Goal: Task Accomplishment & Management: Complete application form

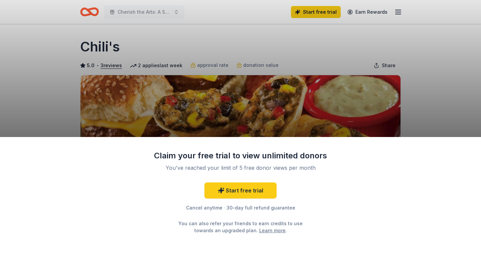
scroll to position [9, 0]
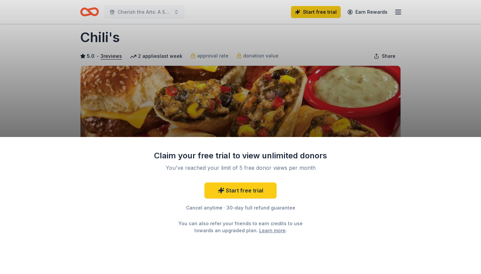
click at [309, 124] on div "Claim your free trial to view unlimited donors You've reached your limit of 5 f…" at bounding box center [240, 137] width 481 height 274
click at [265, 187] on link "Start free trial" at bounding box center [240, 190] width 72 height 16
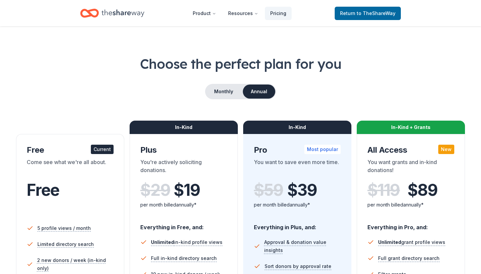
click at [240, 187] on div "Free Current Come see what we're all about. Free 5 profile views / month Limite…" at bounding box center [240, 263] width 449 height 287
click at [372, 15] on span "to TheShareWay" at bounding box center [375, 13] width 39 height 6
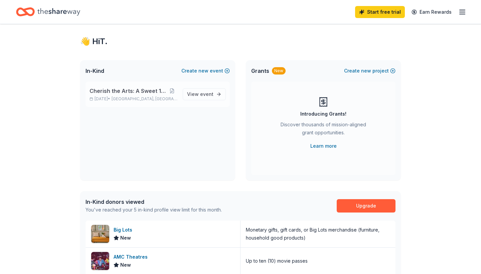
click at [208, 87] on div "Cherish the Arts: A Sweet 16 Soiree [DATE] • [GEOGRAPHIC_DATA], [GEOGRAPHIC_DAT…" at bounding box center [157, 93] width 144 height 25
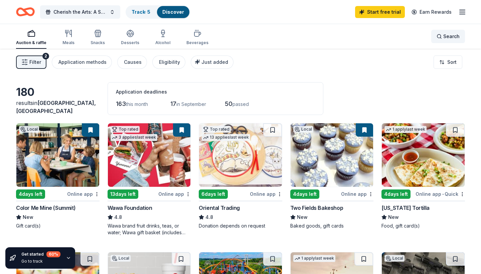
click at [453, 38] on span "Search" at bounding box center [451, 36] width 16 height 8
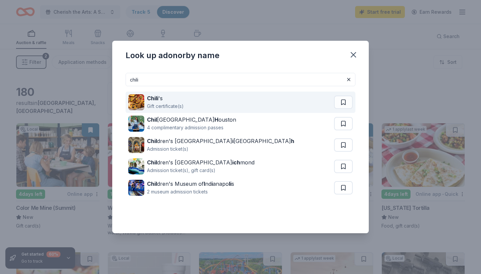
type input "chili"
click at [240, 99] on div "Chili 's Gift certificate(s)" at bounding box center [231, 101] width 206 height 21
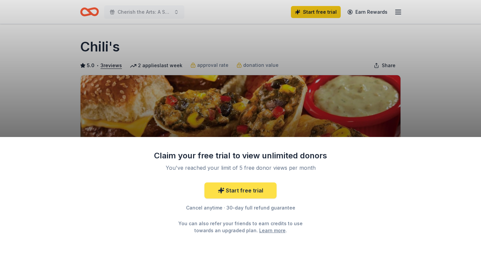
click at [248, 190] on link "Start free trial" at bounding box center [240, 190] width 72 height 16
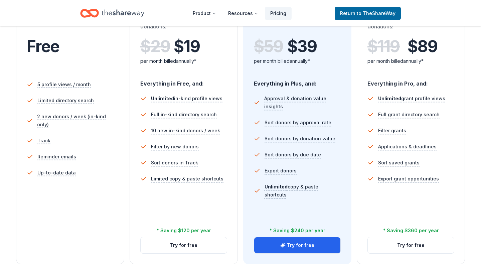
scroll to position [143, 0]
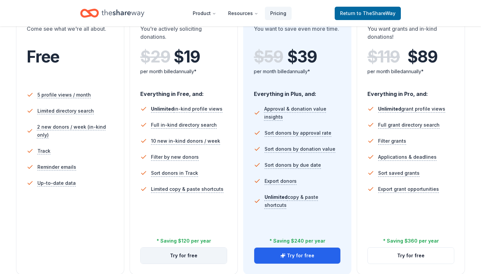
click at [204, 252] on button "Try for free" at bounding box center [184, 255] width 86 height 16
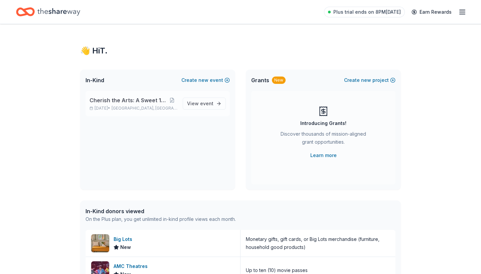
click at [201, 97] on div "Cherish the Arts: A Sweet 16 Soiree [DATE] • [GEOGRAPHIC_DATA], [GEOGRAPHIC_DAT…" at bounding box center [157, 103] width 144 height 25
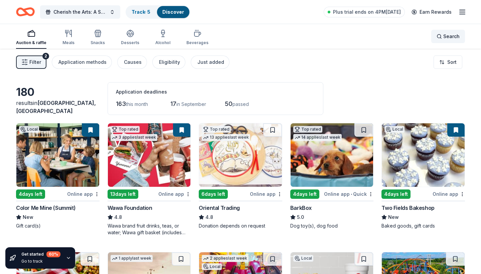
click at [439, 33] on div "Search" at bounding box center [447, 36] width 23 height 8
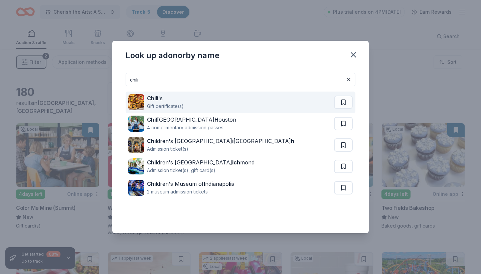
type input "chili"
click at [178, 107] on div "Gift certificate(s)" at bounding box center [165, 106] width 37 height 8
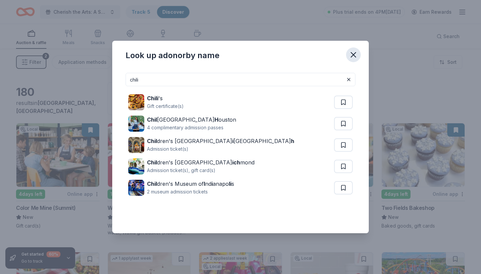
click at [352, 54] on icon "button" at bounding box center [353, 54] width 5 height 5
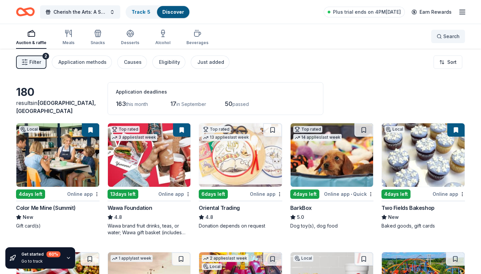
click at [434, 38] on button "Search" at bounding box center [448, 36] width 34 height 13
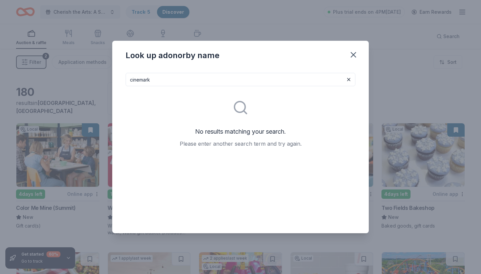
drag, startPoint x: 161, startPoint y: 86, endPoint x: 126, endPoint y: 83, distance: 34.8
click at [126, 83] on input "cinemark" at bounding box center [240, 79] width 230 height 13
drag, startPoint x: 150, startPoint y: 76, endPoint x: 119, endPoint y: 77, distance: 30.0
click at [119, 77] on div "cinemark No results matching your search. Please enter another search term and …" at bounding box center [240, 150] width 256 height 166
drag, startPoint x: 130, startPoint y: 80, endPoint x: 155, endPoint y: 86, distance: 25.3
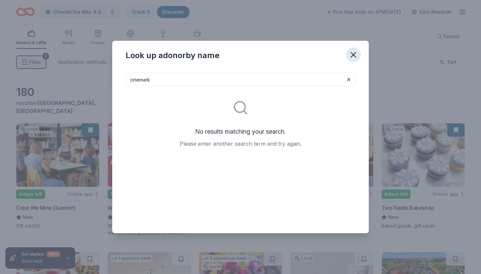
type input "cinemark"
click at [349, 53] on icon "button" at bounding box center [352, 54] width 9 height 9
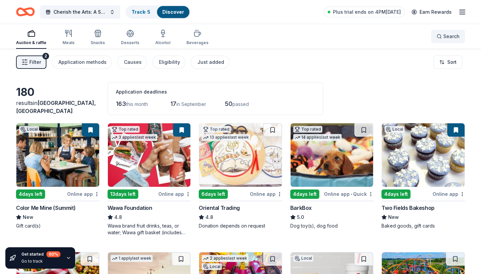
click at [459, 36] on button "Search" at bounding box center [448, 36] width 34 height 13
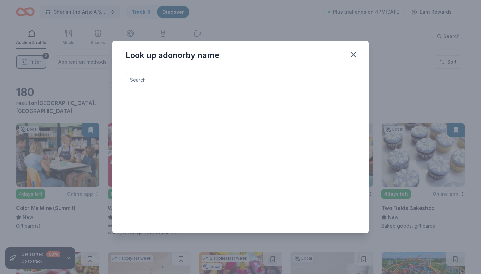
click at [270, 80] on input at bounding box center [240, 79] width 230 height 13
type input "chipotle"
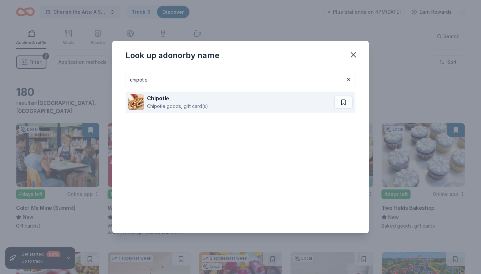
drag, startPoint x: 270, startPoint y: 80, endPoint x: 190, endPoint y: 102, distance: 83.9
click at [190, 102] on div "Chipotle goods, gift card(s)" at bounding box center [177, 106] width 61 height 8
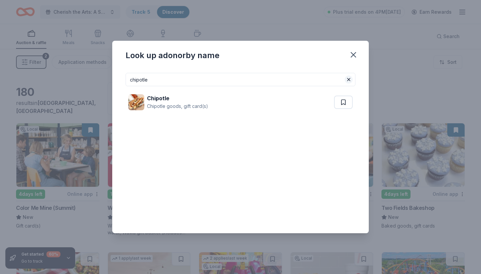
click at [346, 81] on button at bounding box center [348, 79] width 8 height 8
click at [307, 75] on input at bounding box center [240, 79] width 230 height 13
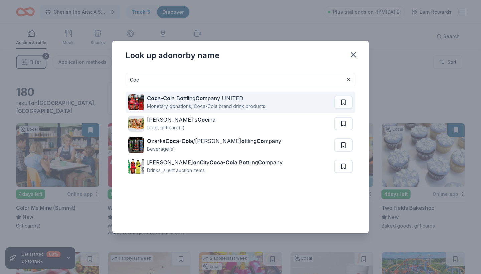
type input "Coc"
click at [260, 100] on div "Coc a- Co la B o ttling Co mpany UNITED" at bounding box center [206, 98] width 118 height 8
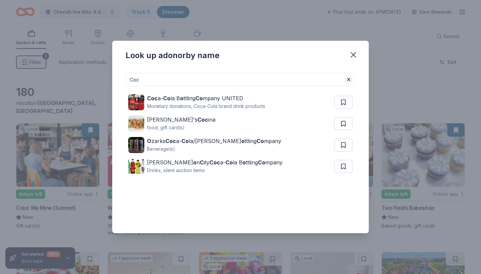
click at [345, 79] on button at bounding box center [348, 79] width 8 height 8
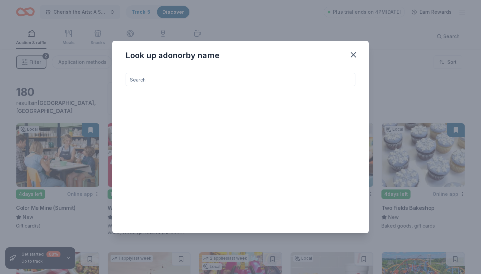
click at [279, 83] on input at bounding box center [240, 79] width 230 height 13
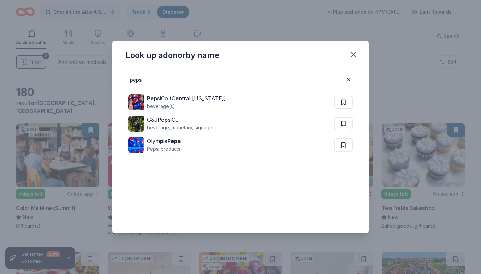
type input "pepsi"
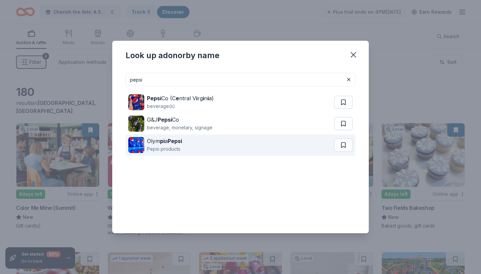
click at [256, 140] on div "Olym pi a Pepsi Pepsi products" at bounding box center [231, 144] width 206 height 21
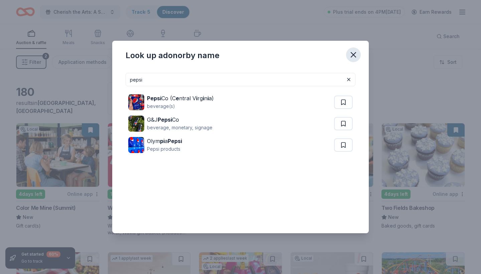
click at [351, 53] on icon "button" at bounding box center [352, 54] width 9 height 9
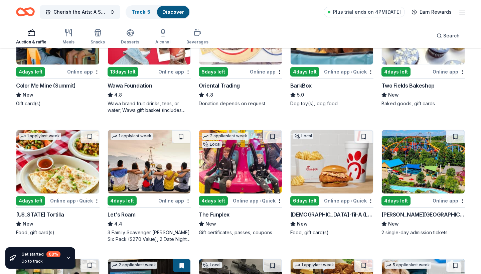
scroll to position [126, 0]
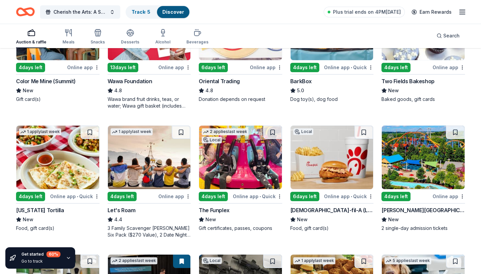
click at [235, 160] on img at bounding box center [240, 156] width 83 height 63
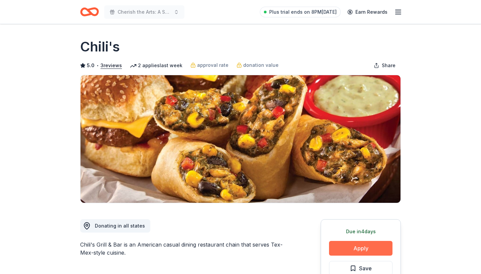
click at [378, 250] on button "Apply" at bounding box center [360, 248] width 63 height 15
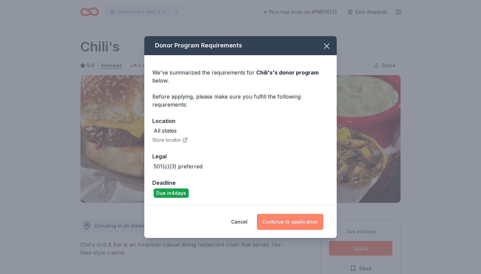
click at [285, 218] on button "Continue to application" at bounding box center [290, 222] width 66 height 16
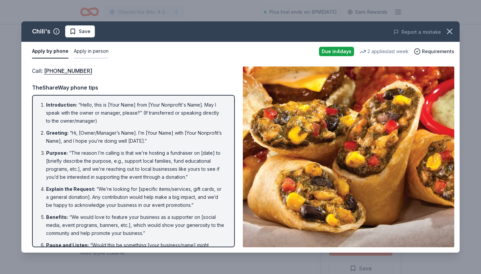
click at [89, 49] on button "Apply in person" at bounding box center [91, 51] width 35 height 14
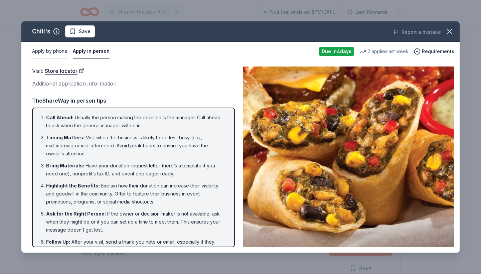
click at [61, 52] on button "Apply by phone" at bounding box center [49, 51] width 35 height 14
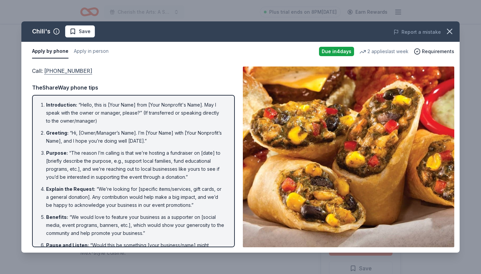
drag, startPoint x: 85, startPoint y: 70, endPoint x: 64, endPoint y: 67, distance: 21.9
click at [64, 67] on div "Call : (559) 432-3711" at bounding box center [133, 70] width 203 height 9
click at [80, 71] on link "(559) 432-3711" at bounding box center [68, 70] width 48 height 9
drag, startPoint x: 86, startPoint y: 69, endPoint x: 107, endPoint y: 70, distance: 21.0
click at [107, 70] on div "Call : (559) 432-3711" at bounding box center [133, 70] width 203 height 9
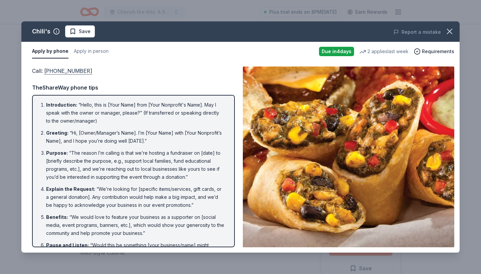
drag, startPoint x: 100, startPoint y: 69, endPoint x: 69, endPoint y: 72, distance: 31.2
click at [69, 72] on div "Call : (559) 432-3711" at bounding box center [133, 70] width 203 height 9
drag, startPoint x: 42, startPoint y: 72, endPoint x: 81, endPoint y: 80, distance: 39.5
click at [81, 80] on div "Call : (559) 432-3711 TheShareWay phone tips Introduction : “Hello, this is [Yo…" at bounding box center [133, 156] width 203 height 181
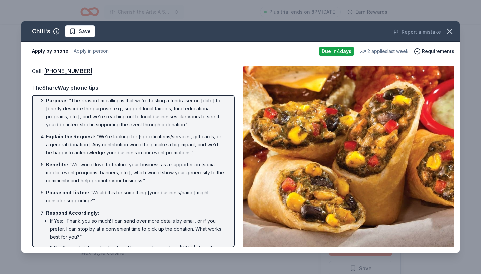
scroll to position [53, 0]
drag, startPoint x: 475, startPoint y: 15, endPoint x: 452, endPoint y: 30, distance: 27.8
click at [452, 30] on icon "button" at bounding box center [449, 31] width 9 height 9
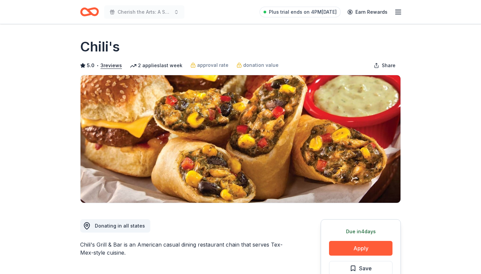
scroll to position [0, 0]
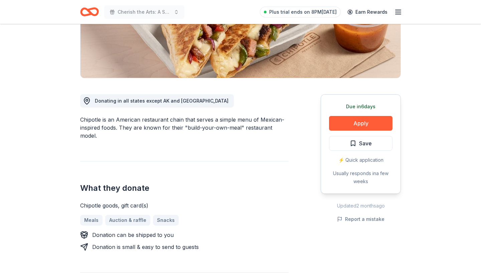
scroll to position [126, 0]
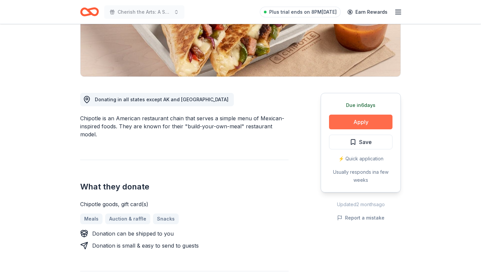
click at [363, 125] on button "Apply" at bounding box center [360, 121] width 63 height 15
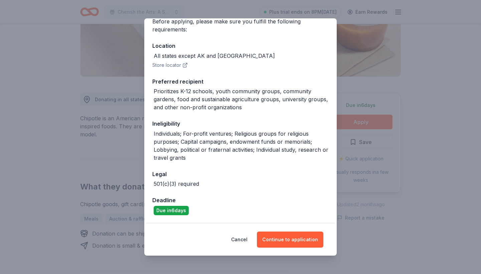
scroll to position [57, 0]
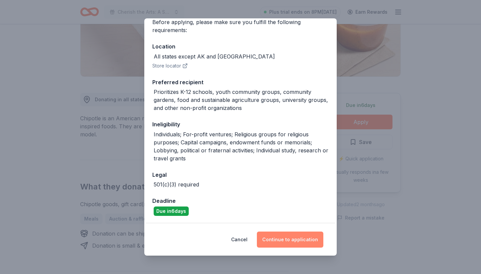
click at [276, 234] on button "Continue to application" at bounding box center [290, 239] width 66 height 16
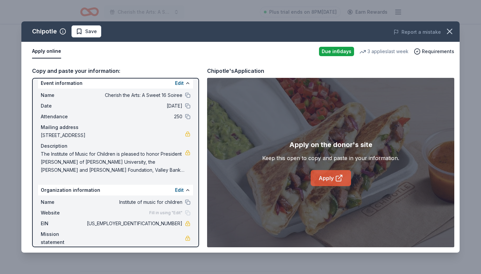
scroll to position [6, 0]
click at [320, 182] on link "Apply" at bounding box center [330, 178] width 40 height 16
drag, startPoint x: 153, startPoint y: 223, endPoint x: 180, endPoint y: 223, distance: 26.7
click at [180, 223] on span "[US_EMPLOYER_IDENTIFICATION_NUMBER]" at bounding box center [133, 224] width 97 height 8
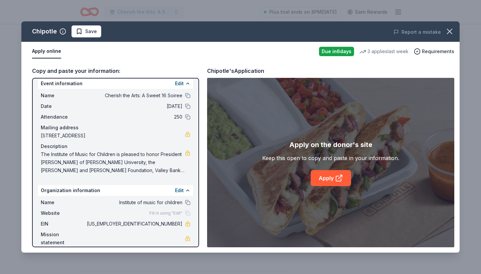
drag, startPoint x: 182, startPoint y: 223, endPoint x: 157, endPoint y: 224, distance: 25.0
click at [157, 224] on div "EIN 02-0687805" at bounding box center [116, 224] width 150 height 8
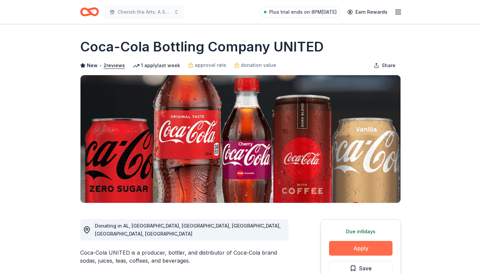
click at [364, 246] on button "Apply" at bounding box center [360, 248] width 63 height 15
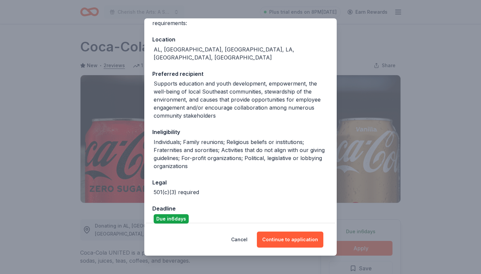
scroll to position [63, 0]
click at [308, 242] on button "Continue to application" at bounding box center [290, 239] width 66 height 16
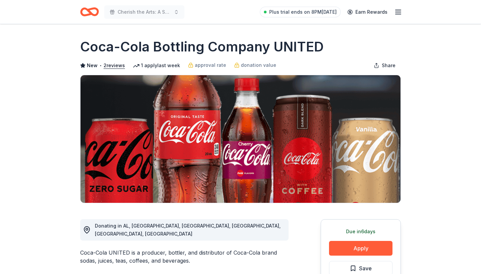
scroll to position [0, 0]
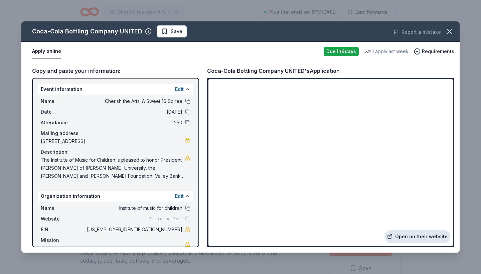
click at [390, 235] on icon at bounding box center [389, 236] width 5 height 5
click at [448, 28] on icon "button" at bounding box center [449, 31] width 9 height 9
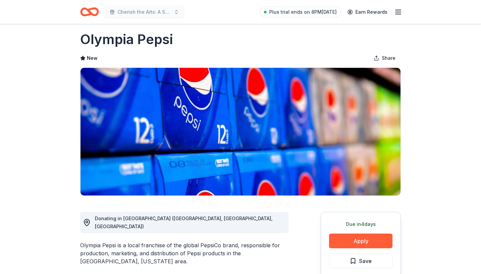
scroll to position [7, 0]
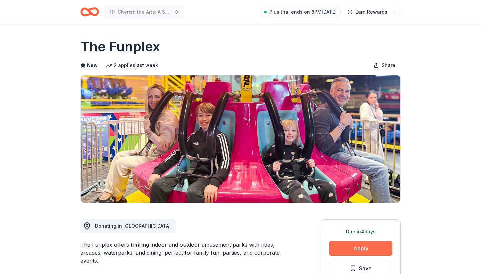
click at [363, 251] on button "Apply" at bounding box center [360, 248] width 63 height 15
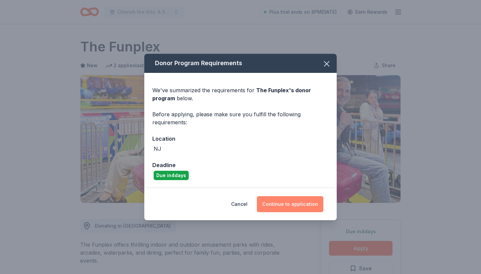
click at [294, 201] on button "Continue to application" at bounding box center [290, 204] width 66 height 16
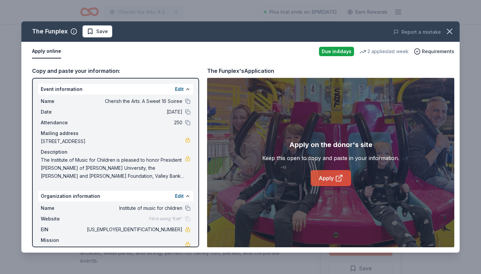
click at [321, 182] on link "Apply" at bounding box center [330, 178] width 40 height 16
click at [328, 174] on link "Apply" at bounding box center [330, 178] width 40 height 16
